Goal: Find specific page/section: Find specific page/section

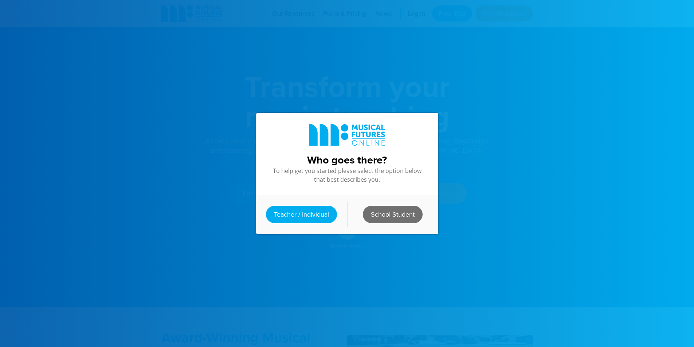
click at [400, 220] on link "School Student" at bounding box center [393, 214] width 60 height 17
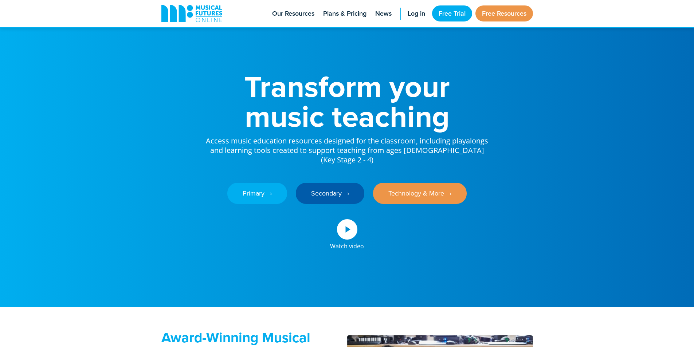
click at [335, 191] on div "Primary ‎‏‏‎ ‎ › Secondary ‎‏‏‎ ‎ › Technology & More ‎‏‏‎ ‎ ›" at bounding box center [347, 188] width 284 height 47
click at [331, 197] on link "Secondary ‎‏‏‎ ‎ ›" at bounding box center [330, 193] width 69 height 21
click at [331, 199] on link "Secondary ‎‏‏‎ ‎ ›" at bounding box center [330, 193] width 69 height 21
click at [328, 203] on link "Secondary ‎‏‏‎ ‎ ›" at bounding box center [330, 193] width 69 height 21
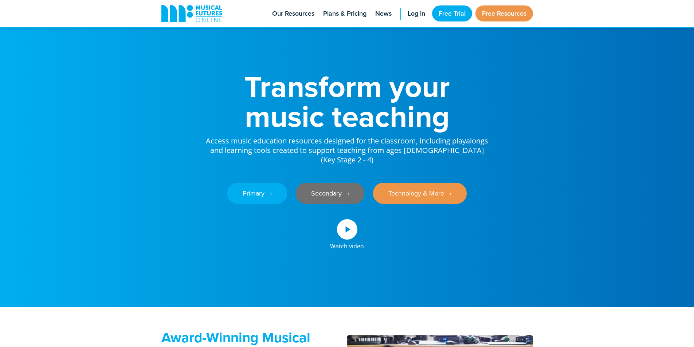
click at [328, 203] on link "Secondary ‎‏‏‎ ‎ ›" at bounding box center [330, 193] width 69 height 21
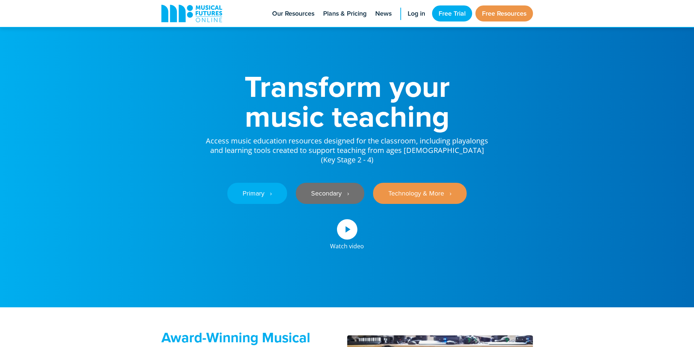
click at [328, 203] on link "Secondary ‎‏‏‎ ‎ ›" at bounding box center [330, 193] width 69 height 21
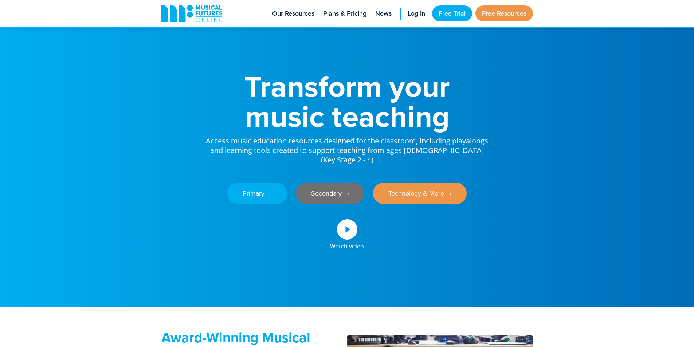
click at [328, 203] on link "Secondary ‎‏‏‎ ‎ ›" at bounding box center [330, 193] width 69 height 21
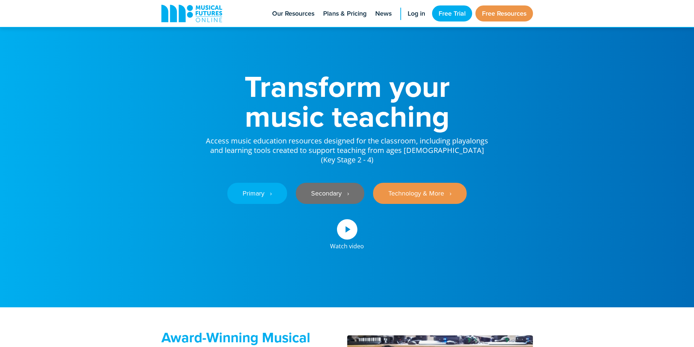
click at [347, 199] on link "Secondary ‎‏‏‎ ‎ ›" at bounding box center [330, 193] width 69 height 21
click at [346, 202] on link "Secondary ‎‏‏‎ ‎ ›" at bounding box center [330, 193] width 69 height 21
